Goal: Task Accomplishment & Management: Use online tool/utility

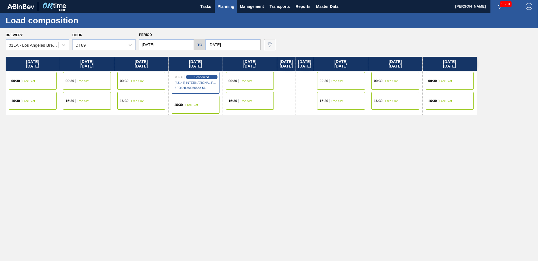
click at [226, 9] on span "Planning" at bounding box center [225, 6] width 17 height 7
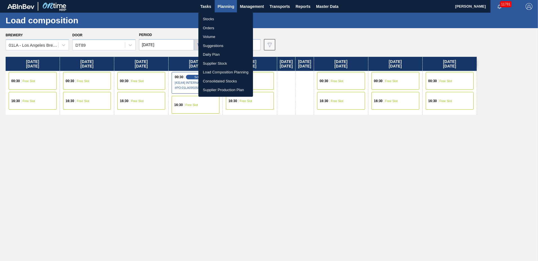
click at [226, 46] on li "Suggestions" at bounding box center [225, 45] width 55 height 9
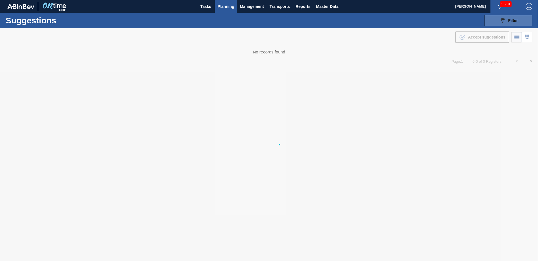
click at [508, 20] on span "Filter" at bounding box center [513, 20] width 10 height 4
click at [228, 5] on span "Planning" at bounding box center [225, 6] width 17 height 7
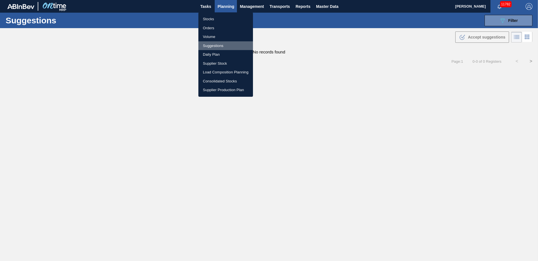
click at [217, 44] on li "Suggestions" at bounding box center [225, 45] width 55 height 9
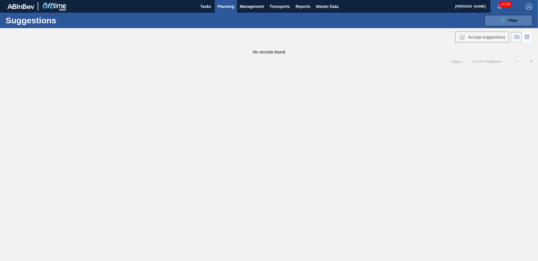
click at [505, 19] on icon "089F7B8B-B2A5-4AFE-B5C0-19BA573D28AC" at bounding box center [502, 20] width 7 height 7
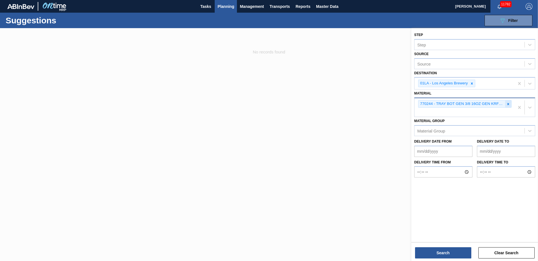
click at [507, 104] on icon at bounding box center [508, 104] width 4 height 4
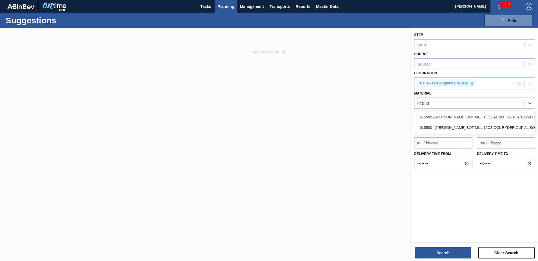
type input "615502"
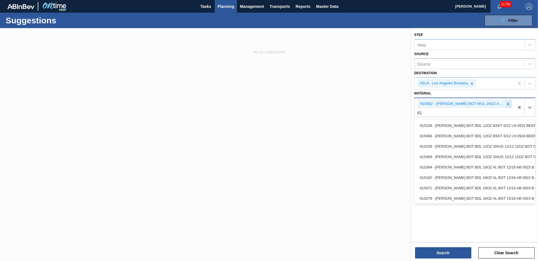
type input "6"
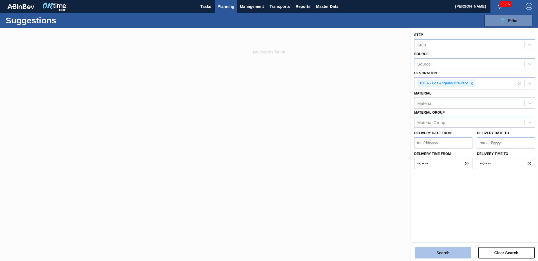
click at [442, 254] on button "Search" at bounding box center [443, 252] width 56 height 11
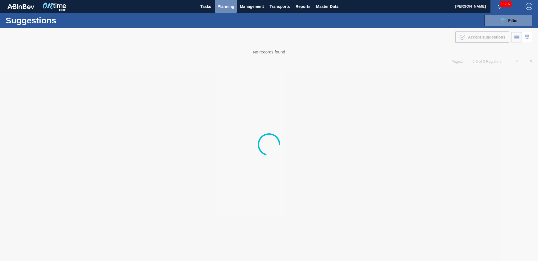
click at [228, 8] on span "Planning" at bounding box center [225, 6] width 17 height 7
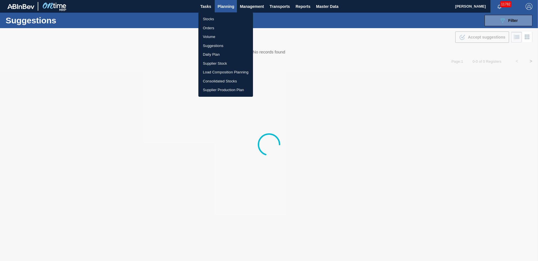
click at [224, 72] on li "Load Composition Planning" at bounding box center [225, 72] width 55 height 9
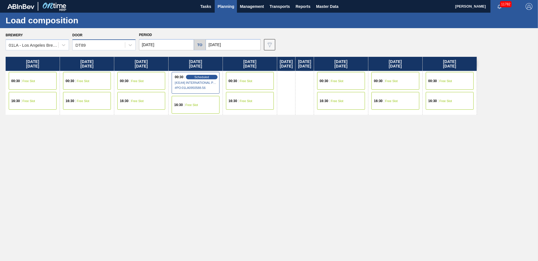
click at [79, 44] on div "DT89" at bounding box center [80, 45] width 10 height 5
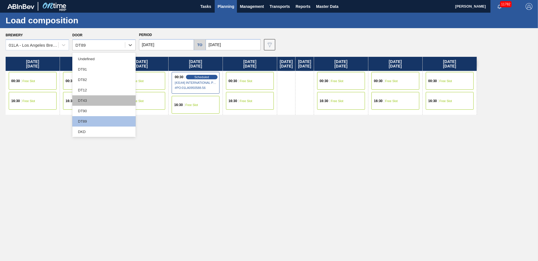
click at [93, 98] on div "DT43" at bounding box center [103, 100] width 63 height 10
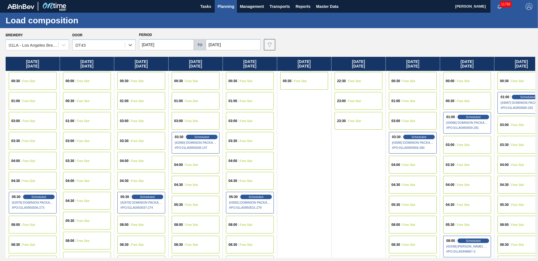
scroll to position [216, 0]
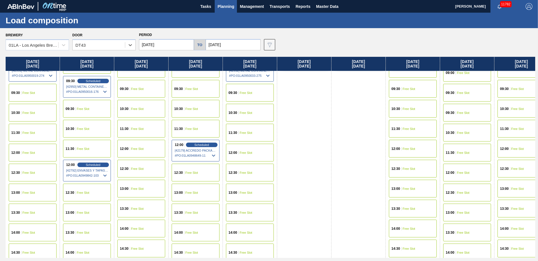
click at [404, 149] on span "Free Slot" at bounding box center [408, 148] width 13 height 3
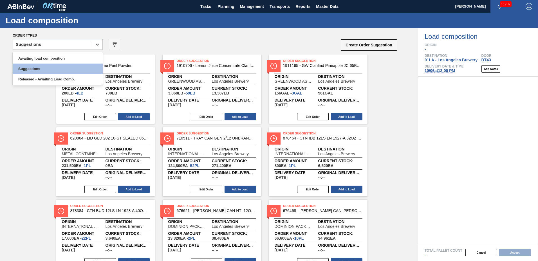
click at [58, 47] on div "Suggestions" at bounding box center [52, 44] width 79 height 8
click at [56, 56] on div "Awaiting load composition" at bounding box center [58, 58] width 90 height 10
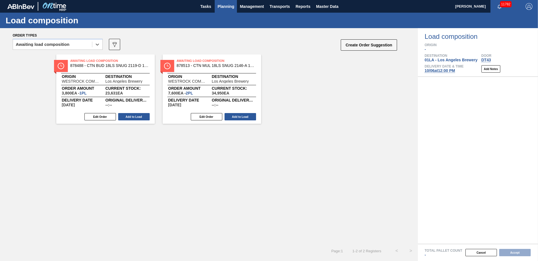
click at [222, 5] on span "Planning" at bounding box center [225, 6] width 17 height 7
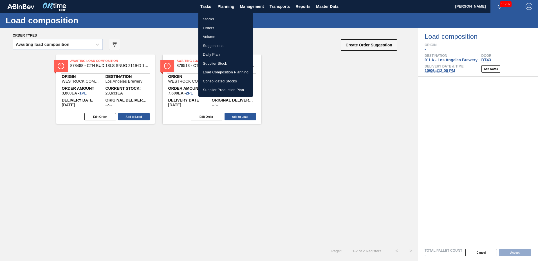
click at [218, 44] on li "Suggestions" at bounding box center [225, 45] width 55 height 9
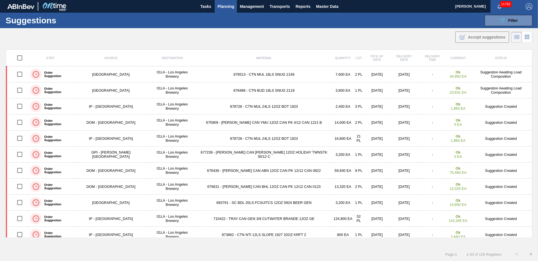
drag, startPoint x: 507, startPoint y: 20, endPoint x: 500, endPoint y: 34, distance: 15.7
click at [508, 19] on span "Filter" at bounding box center [513, 20] width 10 height 4
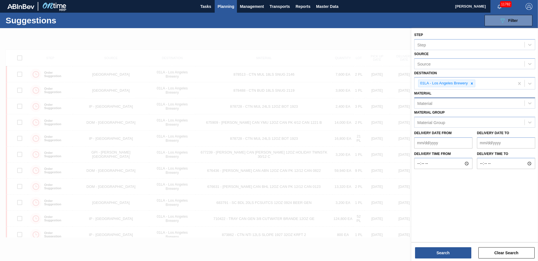
click at [466, 104] on div "Material" at bounding box center [469, 103] width 110 height 8
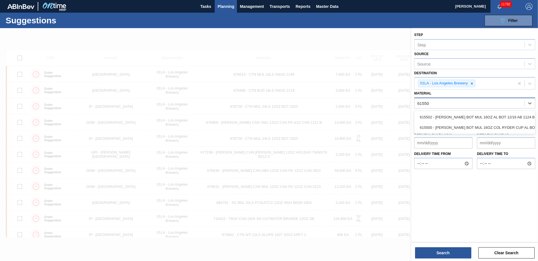
type input "615502"
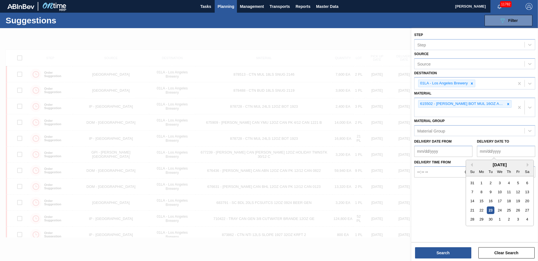
drag, startPoint x: 491, startPoint y: 150, endPoint x: 500, endPoint y: 155, distance: 9.6
click at [491, 150] on to "Delivery Date to" at bounding box center [506, 151] width 58 height 11
type to "10/31/2025"
click at [431, 254] on button "Search" at bounding box center [443, 252] width 56 height 11
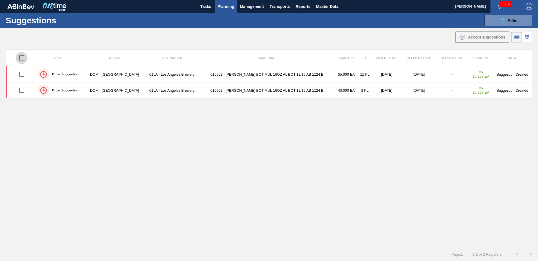
click at [24, 58] on input "checkbox" at bounding box center [22, 58] width 12 height 12
checkbox input "true"
click at [493, 37] on span "Accept suggestions" at bounding box center [486, 37] width 37 height 4
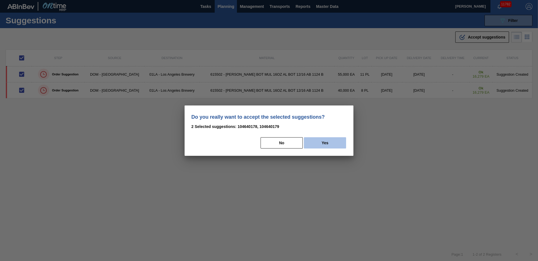
click at [330, 144] on button "Yes" at bounding box center [325, 142] width 42 height 11
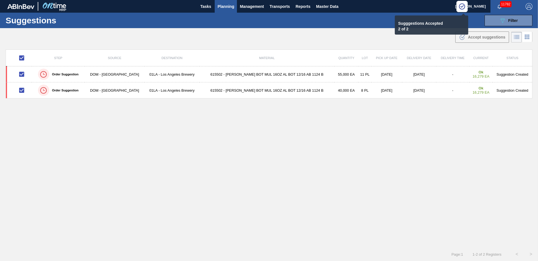
click at [225, 5] on span "Planning" at bounding box center [225, 6] width 17 height 7
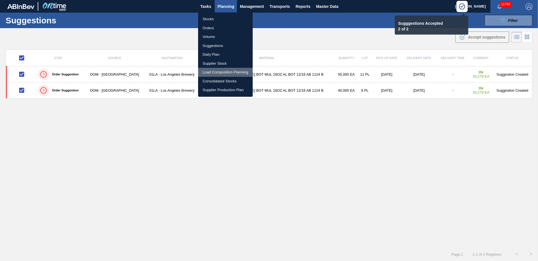
click at [219, 72] on li "Load Composition Planning" at bounding box center [225, 72] width 55 height 9
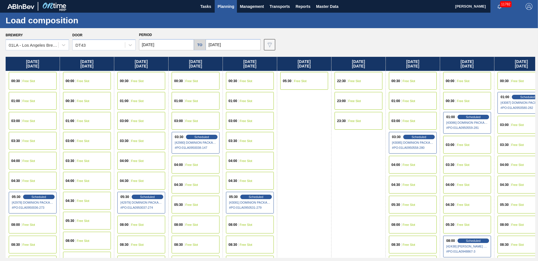
scroll to position [216, 0]
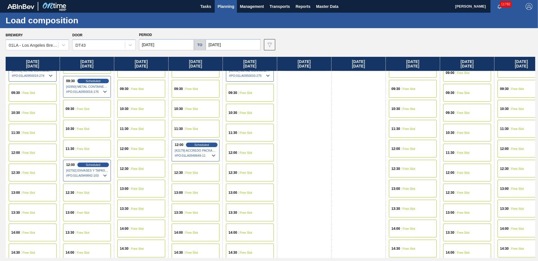
click at [413, 151] on div "12:00 Free Slot" at bounding box center [413, 149] width 48 height 18
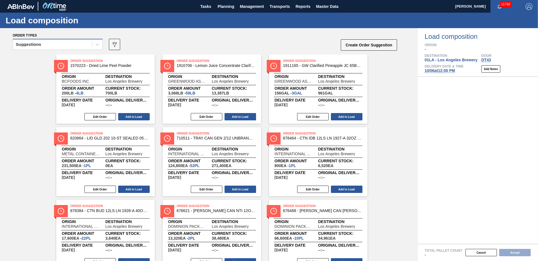
click at [66, 46] on div "Suggestions" at bounding box center [52, 44] width 79 height 8
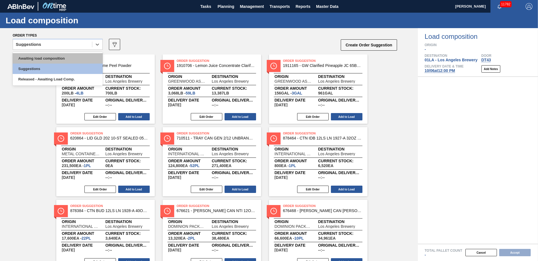
click at [57, 55] on div "Awaiting load composition" at bounding box center [58, 58] width 90 height 10
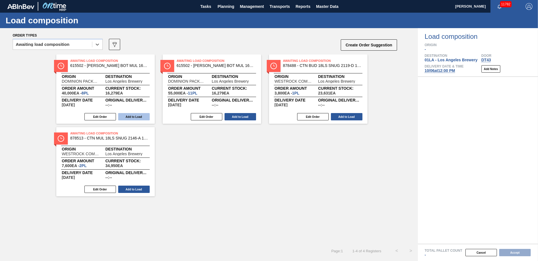
click at [131, 118] on button "Add to Load" at bounding box center [133, 116] width 31 height 7
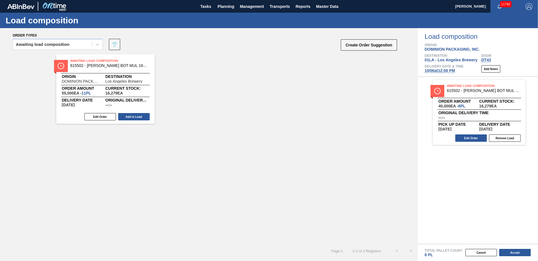
click at [131, 118] on button "Add to Load" at bounding box center [133, 116] width 31 height 7
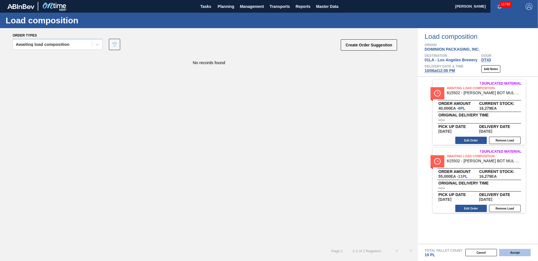
click at [516, 250] on button "Accept" at bounding box center [514, 252] width 31 height 7
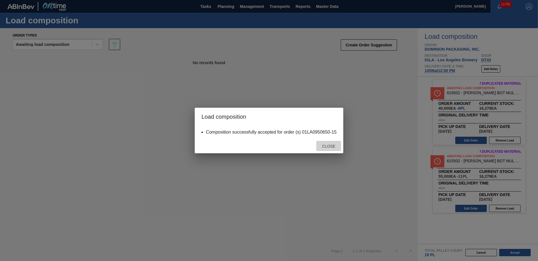
click at [326, 147] on span "Close" at bounding box center [328, 146] width 22 height 4
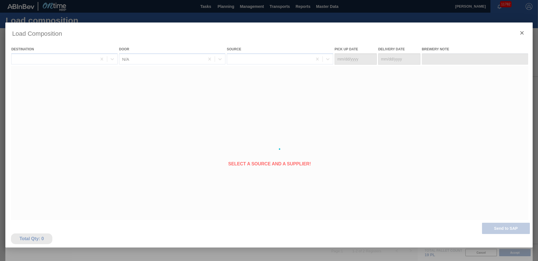
type Date "[DATE]"
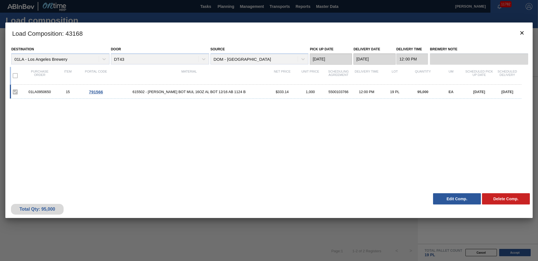
click at [465, 198] on button "Edit Comp." at bounding box center [457, 198] width 48 height 11
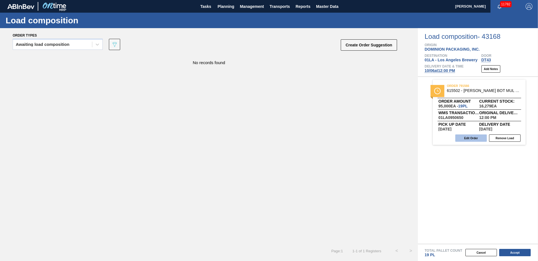
click at [467, 138] on button "Edit Order" at bounding box center [470, 137] width 31 height 7
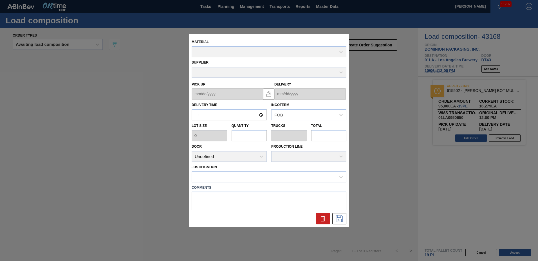
type input "12:00:00"
type input "5,000"
type input "19"
type input "0.731"
type input "95,000"
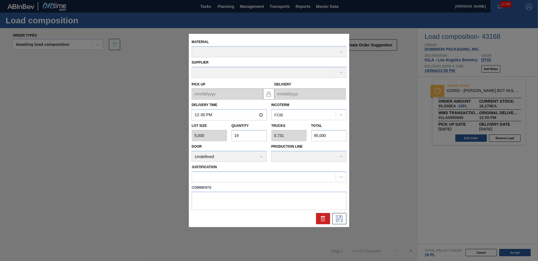
type up "[DATE]"
type input "[DATE]"
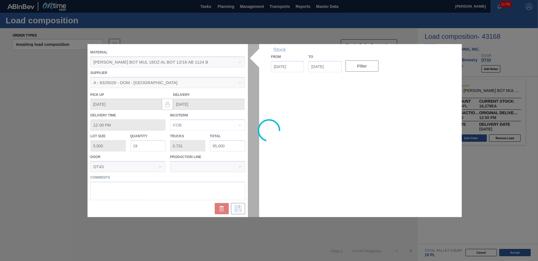
click at [160, 145] on div at bounding box center [268, 130] width 363 height 173
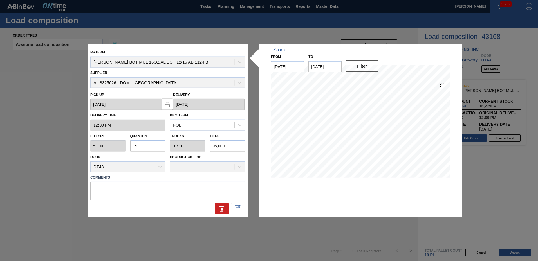
click at [118, 145] on div "Lot size 5,000 Quantity 19 Trucks 0.731 Total 95,000" at bounding box center [167, 141] width 159 height 21
type input "9"
type input "0.346"
type input "45,000"
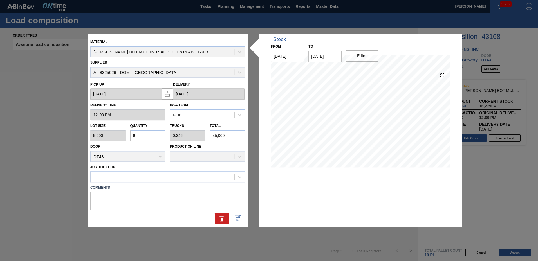
type input "0"
type input "2"
type input "0.077"
type input "10,000"
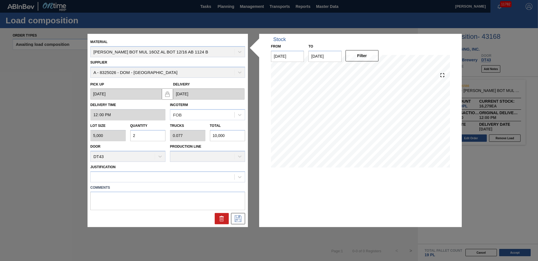
type input "20"
type input "0.769"
type input "100,000"
type input "20"
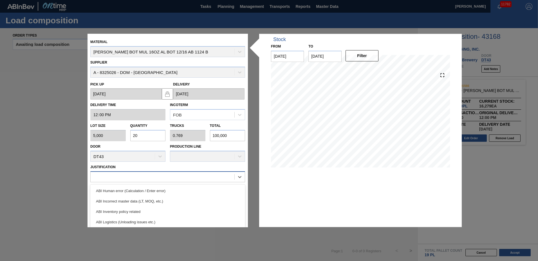
click at [118, 173] on div at bounding box center [163, 177] width 144 height 8
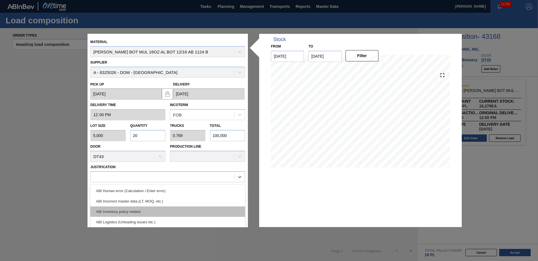
click at [127, 212] on div "ABI Inventory policy related" at bounding box center [167, 211] width 155 height 10
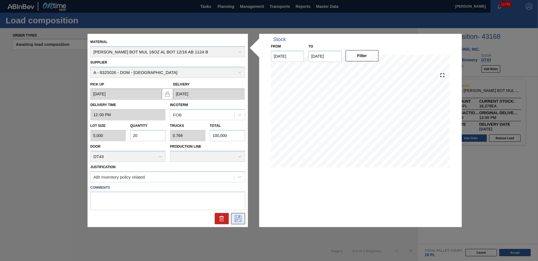
click at [237, 217] on icon at bounding box center [237, 218] width 9 height 7
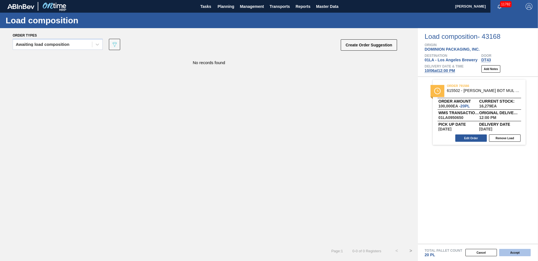
click at [518, 251] on button "Accept" at bounding box center [514, 252] width 31 height 7
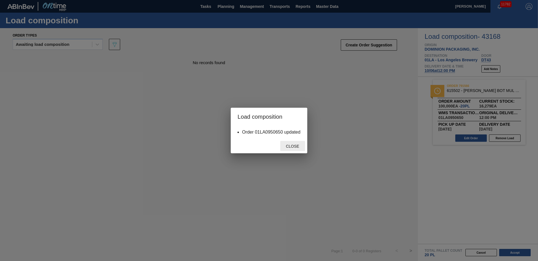
click at [291, 145] on span "Close" at bounding box center [292, 146] width 22 height 4
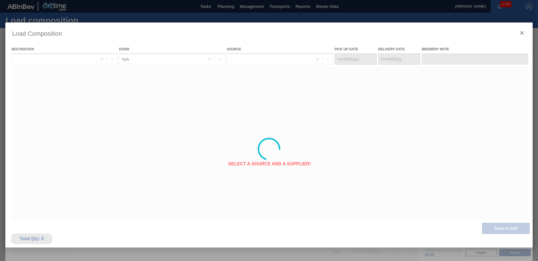
type Date "[DATE]"
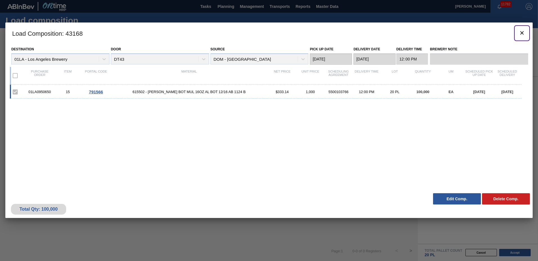
click at [522, 33] on icon "botão de ícone" at bounding box center [521, 33] width 7 height 7
